Goal: Task Accomplishment & Management: Manage account settings

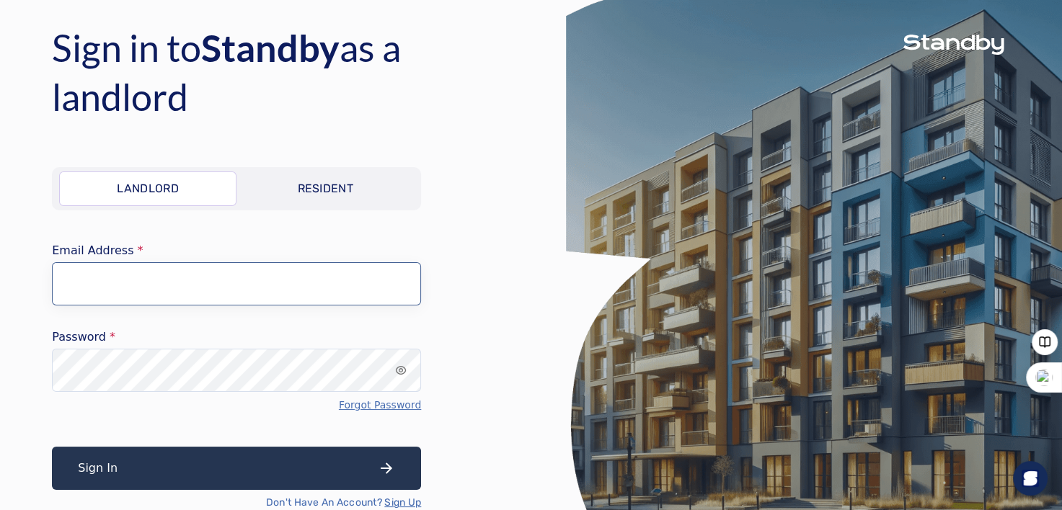
click at [167, 288] on input "Email Address" at bounding box center [236, 283] width 369 height 43
type input "**********"
click at [311, 192] on p "Resident" at bounding box center [325, 188] width 56 height 17
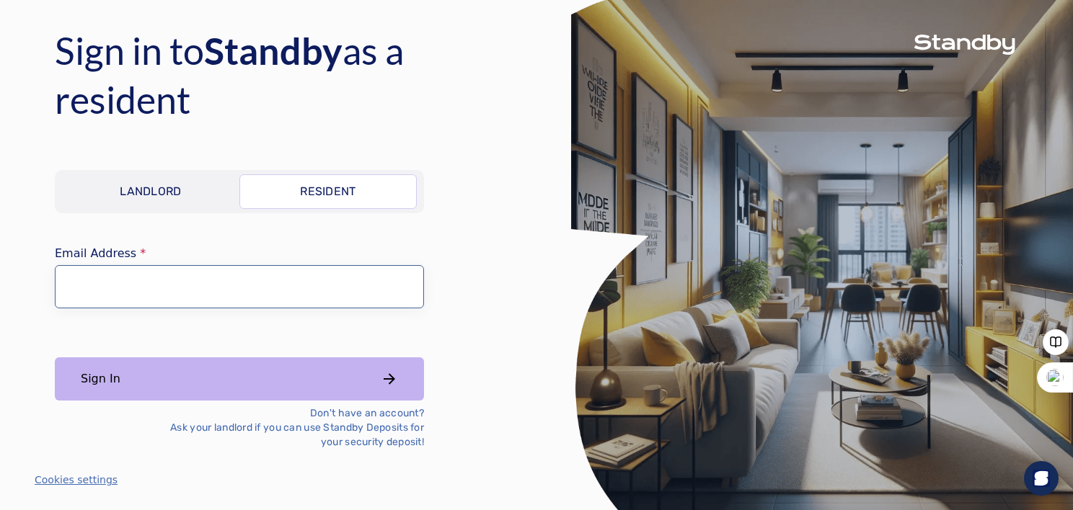
click at [156, 303] on input "Email Address" at bounding box center [239, 286] width 369 height 43
click at [187, 289] on input "**********" at bounding box center [239, 286] width 369 height 43
type input "**********"
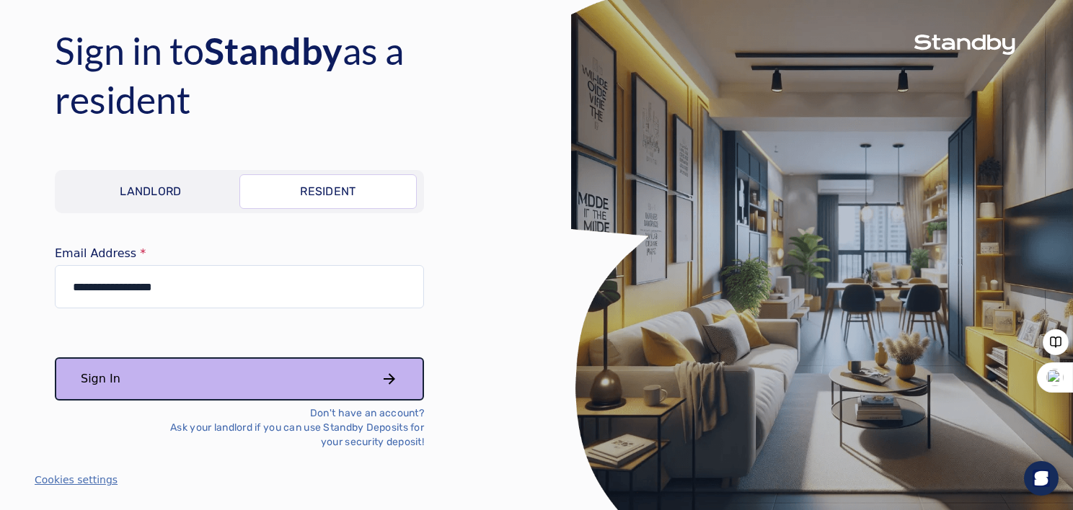
click at [252, 376] on button "Sign In" at bounding box center [239, 379] width 369 height 43
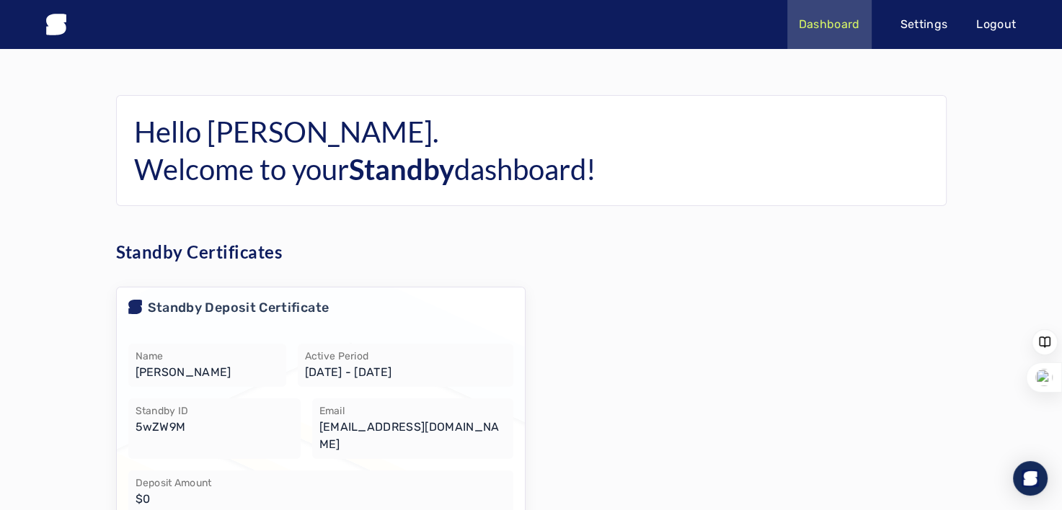
click at [918, 28] on p "Settings" at bounding box center [924, 24] width 48 height 17
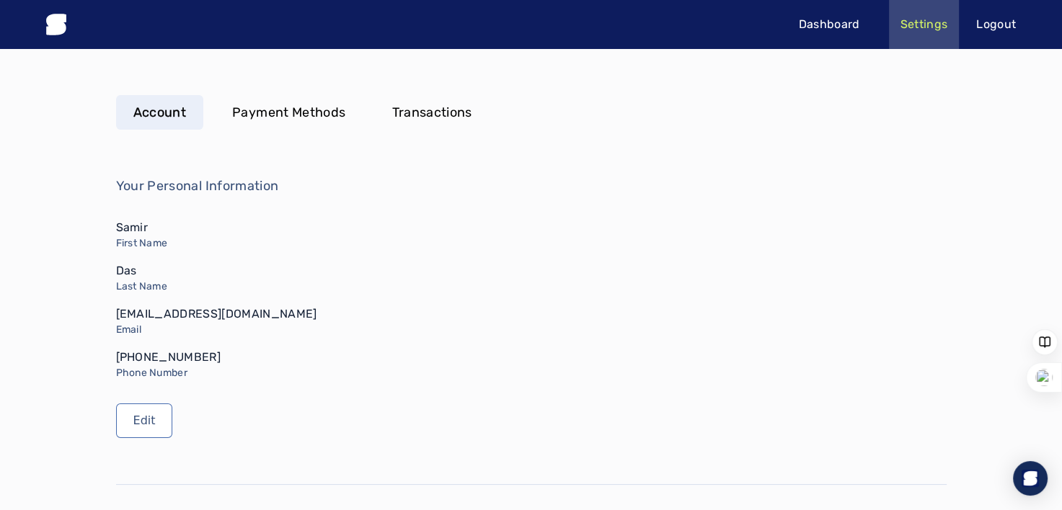
click at [254, 112] on p "Payment Methods" at bounding box center [288, 112] width 113 height 20
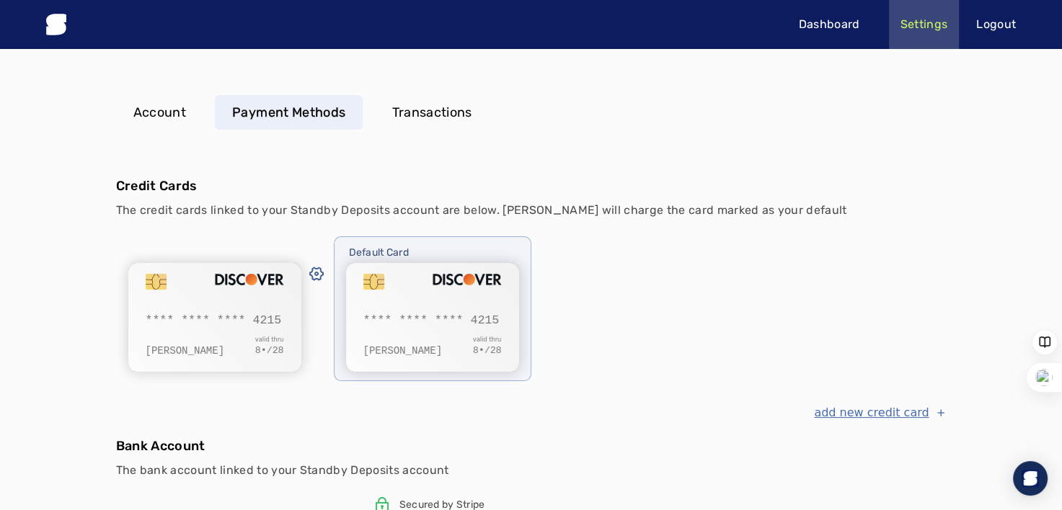
click at [443, 121] on p "Transactions" at bounding box center [431, 112] width 80 height 20
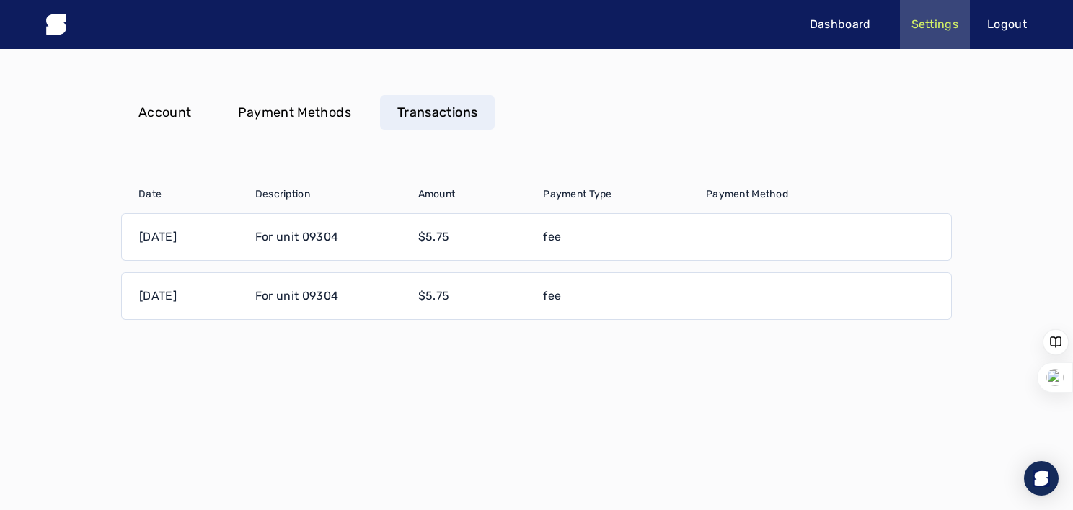
click at [291, 114] on p "Payment Methods" at bounding box center [294, 112] width 113 height 20
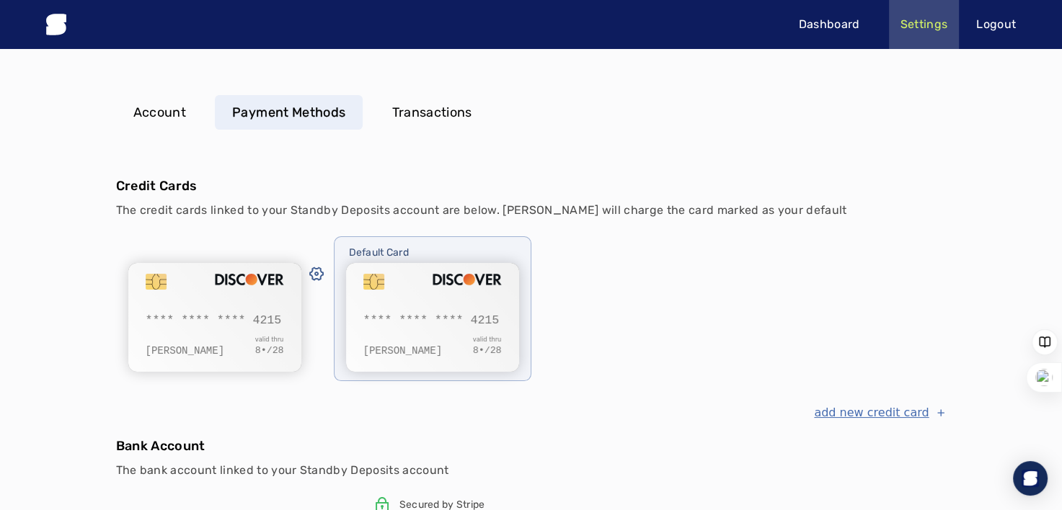
click at [161, 112] on p "Account" at bounding box center [159, 112] width 53 height 20
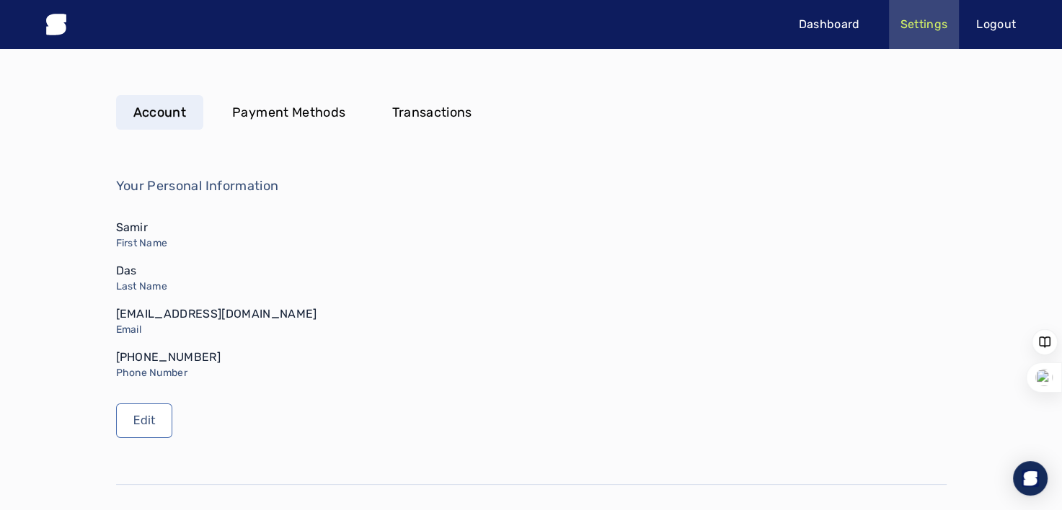
click at [278, 117] on p "Payment Methods" at bounding box center [288, 112] width 113 height 20
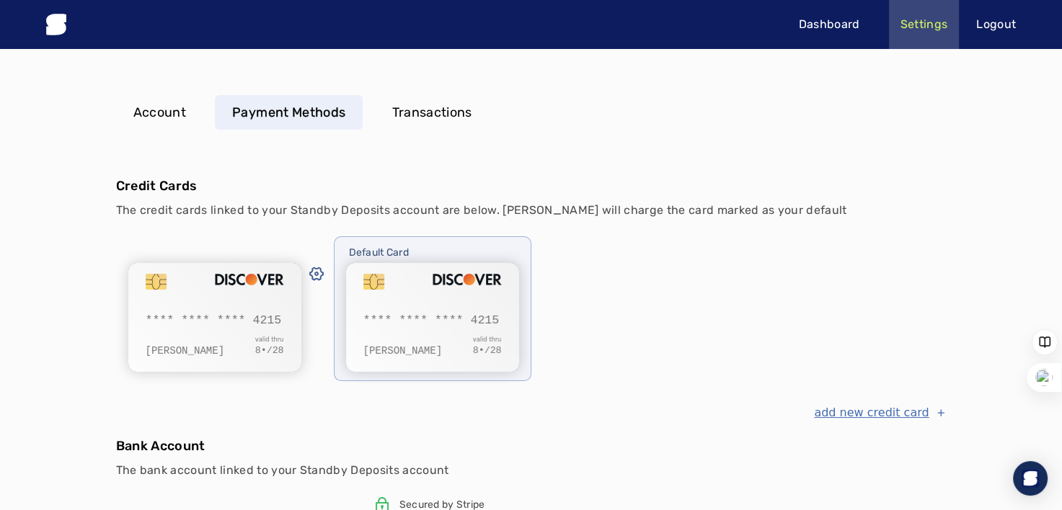
click at [159, 107] on p "Account" at bounding box center [159, 112] width 53 height 20
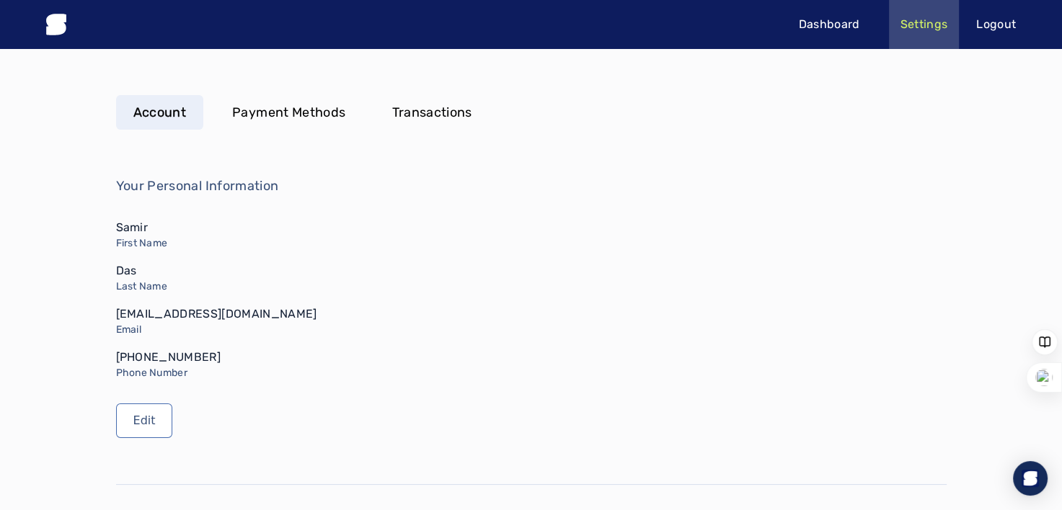
click at [314, 115] on p "Payment Methods" at bounding box center [288, 112] width 113 height 20
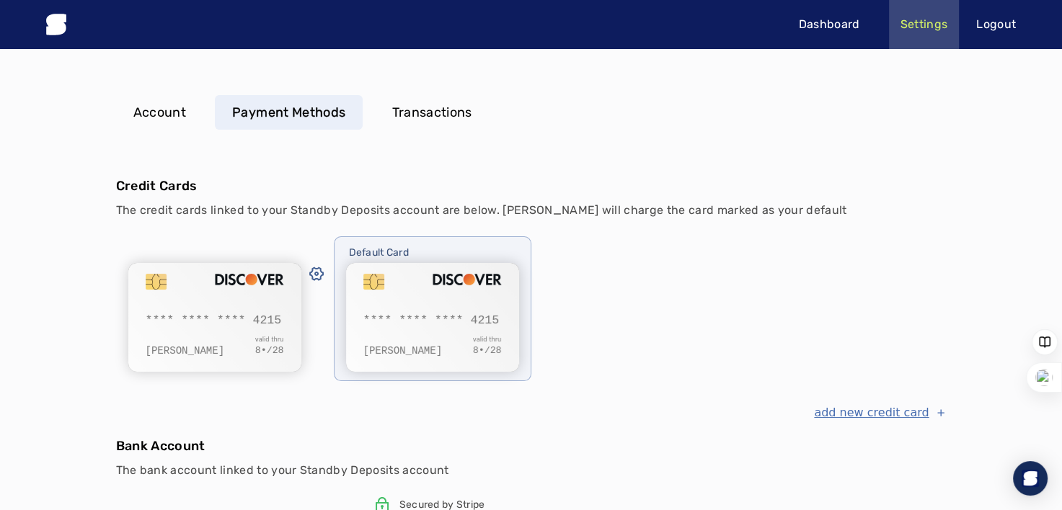
click at [55, 26] on icon at bounding box center [56, 24] width 20 height 21
